Goal: Task Accomplishment & Management: Manage account settings

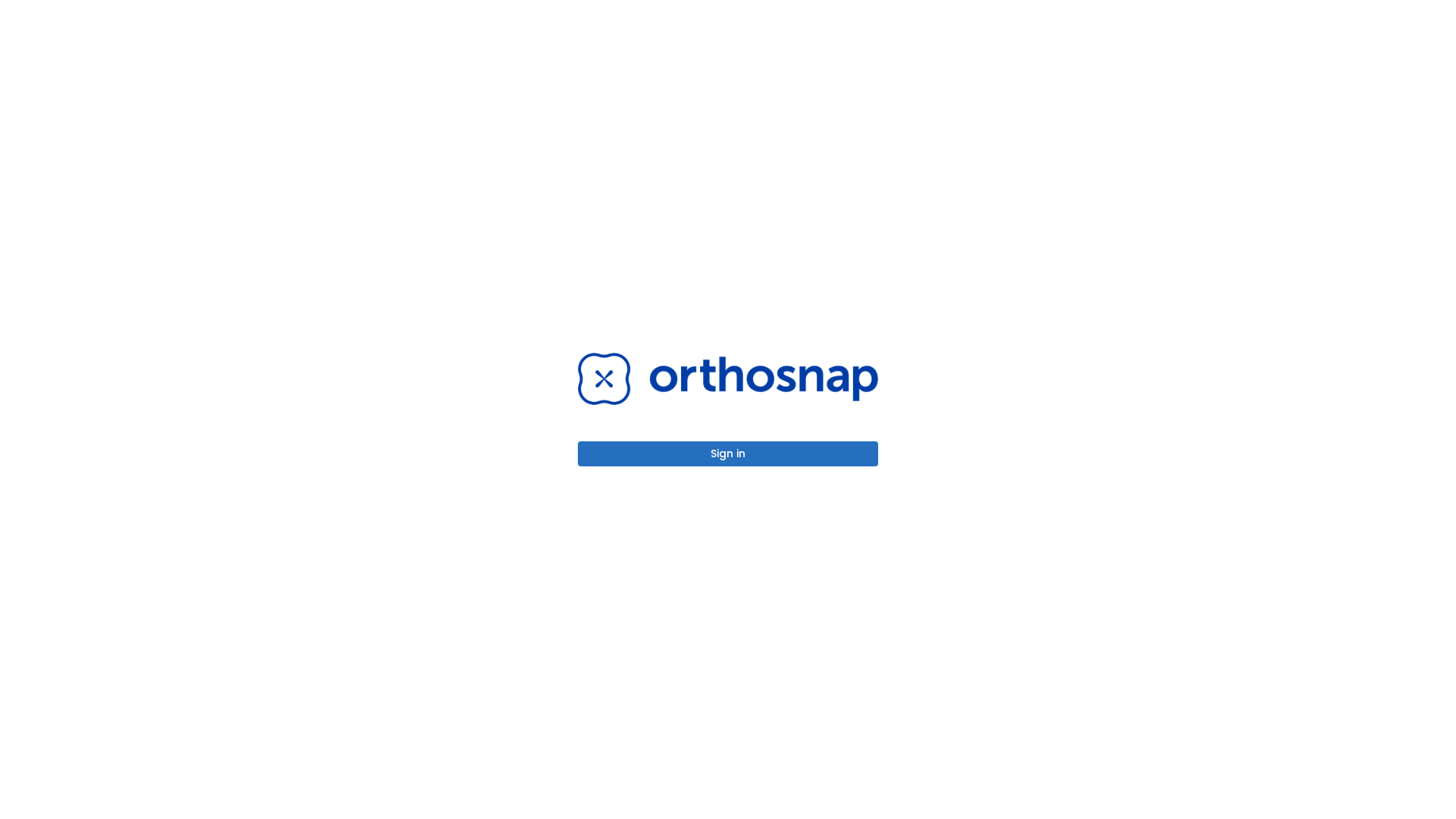
click at [728, 454] on button "Sign in" at bounding box center [728, 454] width 300 height 25
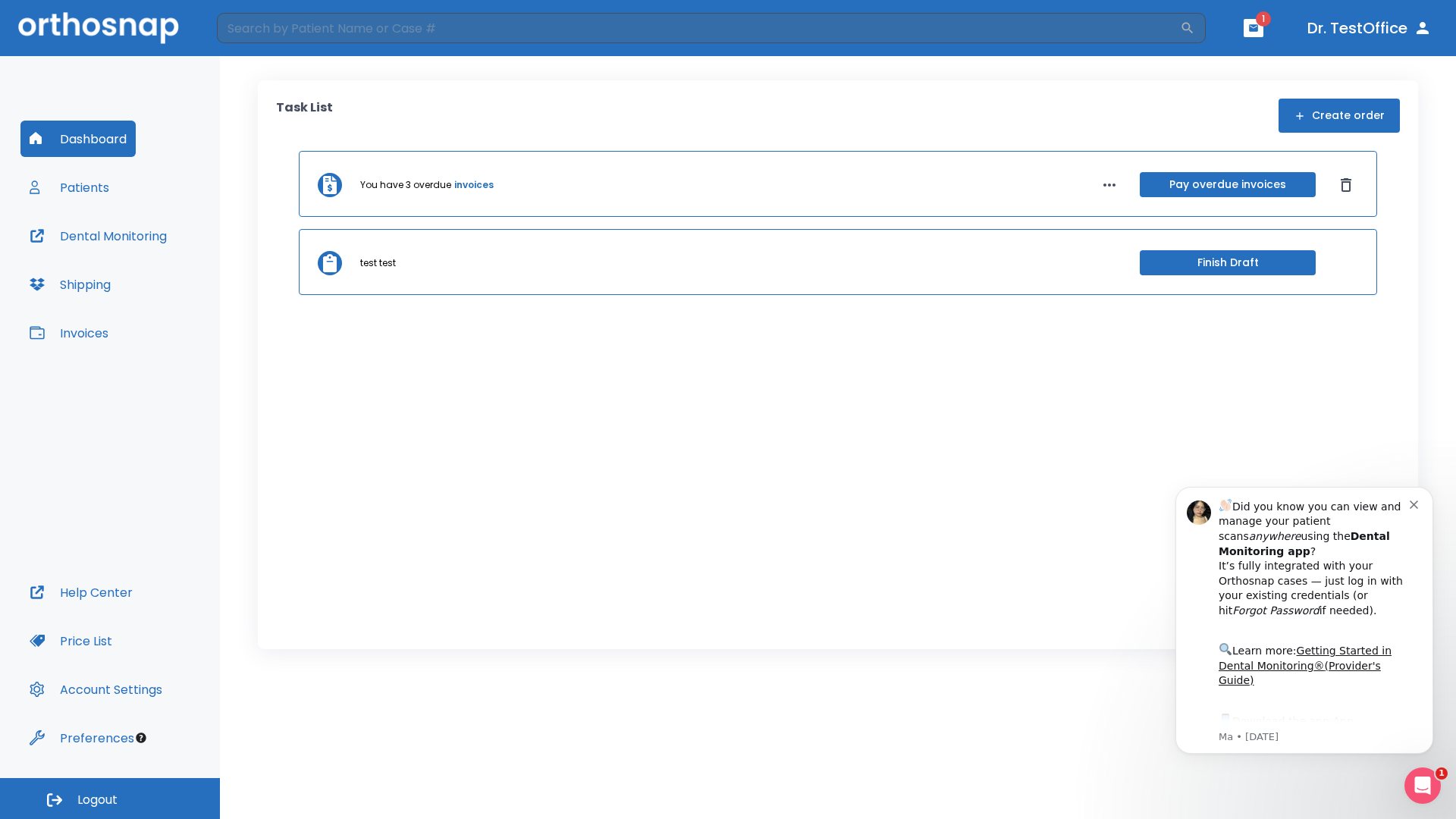
click at [110, 798] on span "Logout" at bounding box center [97, 800] width 40 height 16
